Goal: Task Accomplishment & Management: Use online tool/utility

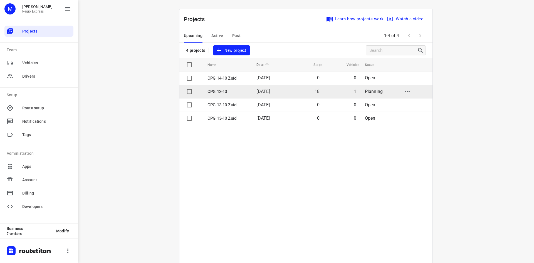
click at [223, 90] on p "OPG 13-10" at bounding box center [227, 91] width 41 height 6
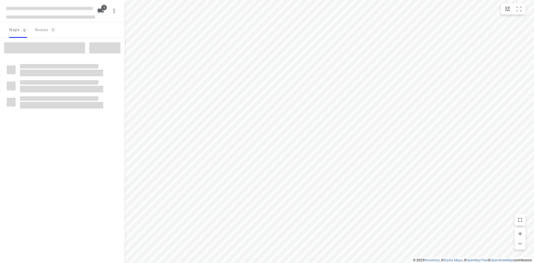
type input "distance"
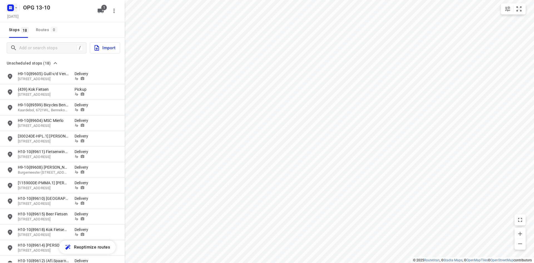
click at [15, 8] on icon "button" at bounding box center [16, 8] width 4 height 4
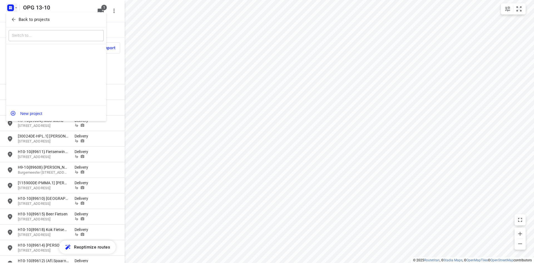
click at [16, 16] on button "Back to projects" at bounding box center [56, 19] width 95 height 9
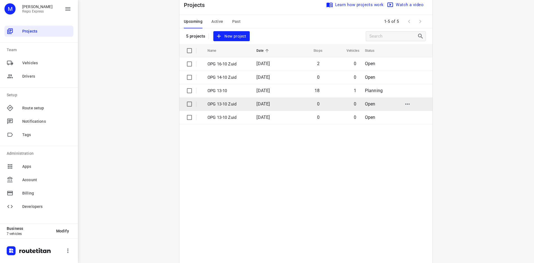
scroll to position [28, 0]
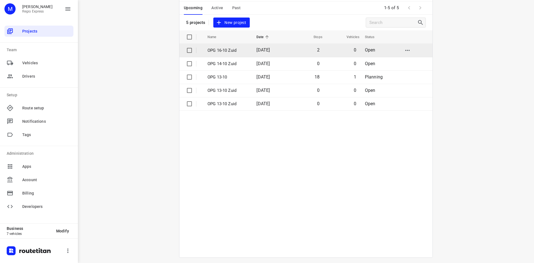
click at [283, 47] on td "[DATE]" at bounding box center [270, 50] width 36 height 13
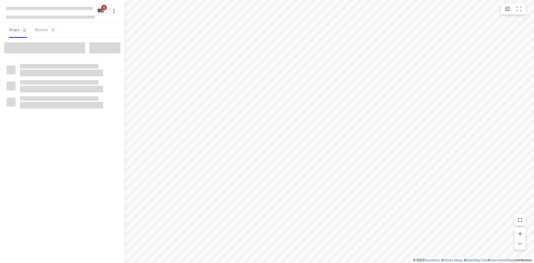
type input "distance"
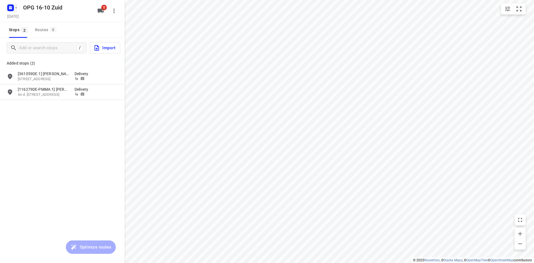
click at [14, 9] on icon "button" at bounding box center [16, 8] width 4 height 4
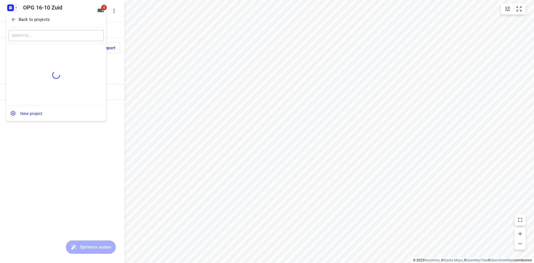
click at [16, 17] on icon "button" at bounding box center [14, 20] width 6 height 6
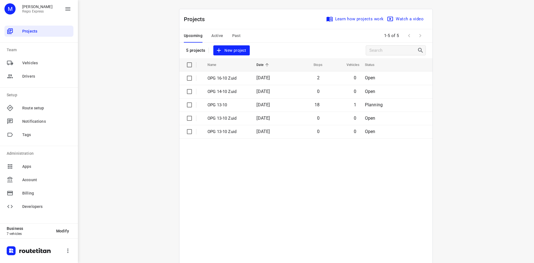
click at [208, 32] on div "Upcoming Active Past" at bounding box center [217, 35] width 66 height 13
click at [217, 36] on span "Active" at bounding box center [217, 35] width 12 height 7
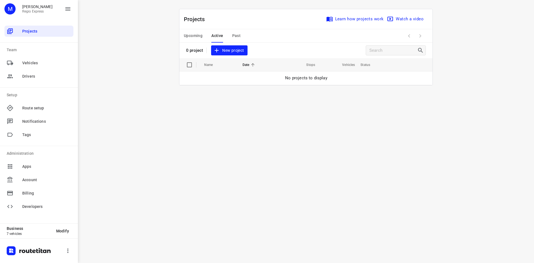
click at [234, 36] on span "Past" at bounding box center [236, 35] width 9 height 7
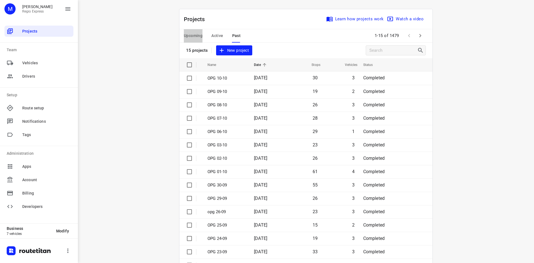
click at [194, 36] on span "Upcoming" at bounding box center [193, 35] width 19 height 7
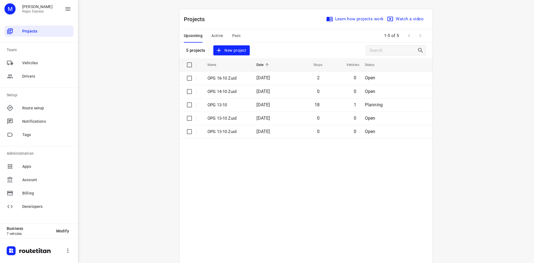
click at [276, 13] on div "Projects Learn how projects work Watch a video" at bounding box center [305, 19] width 253 height 20
